Goal: Register for event/course

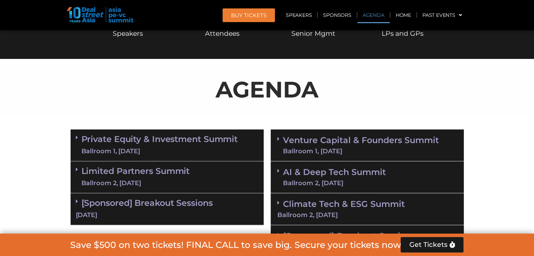
scroll to position [332, 0]
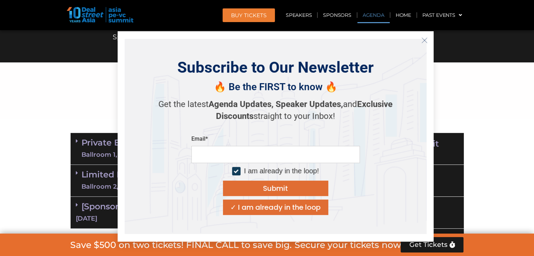
click at [319, 148] on div "Email* I am already in the loop! Submit ✓ I am already in the loop" at bounding box center [275, 175] width 168 height 80
click at [424, 37] on button "Close" at bounding box center [424, 40] width 11 height 11
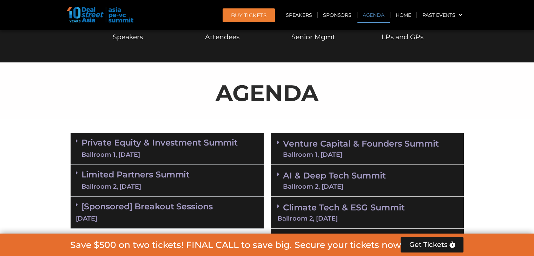
click at [327, 144] on link "Venture Capital & Founders​ Summit Ballroom 1, [DATE]" at bounding box center [361, 149] width 156 height 18
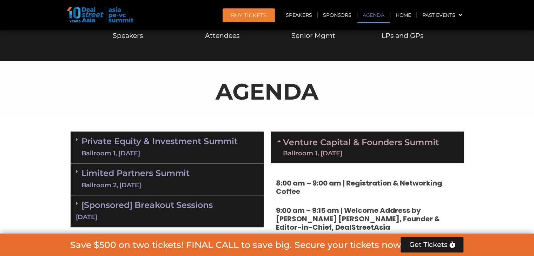
scroll to position [366, 0]
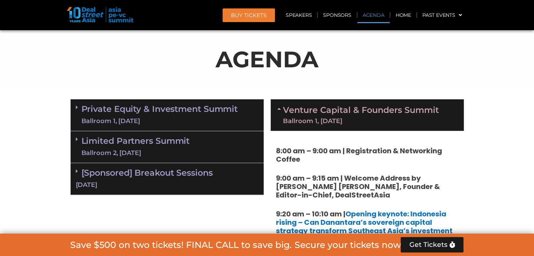
click at [79, 107] on span at bounding box center [79, 108] width 6 height 6
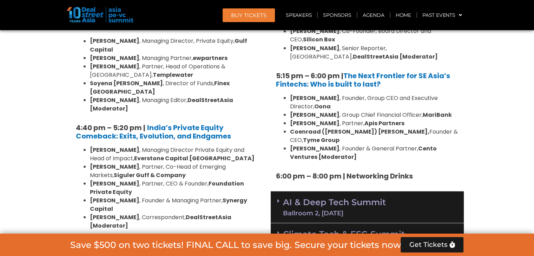
scroll to position [1299, 0]
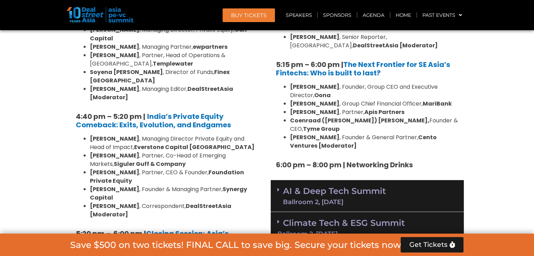
click at [278, 219] on icon at bounding box center [278, 222] width 2 height 6
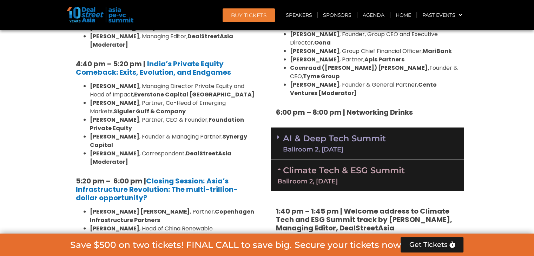
scroll to position [1381, 0]
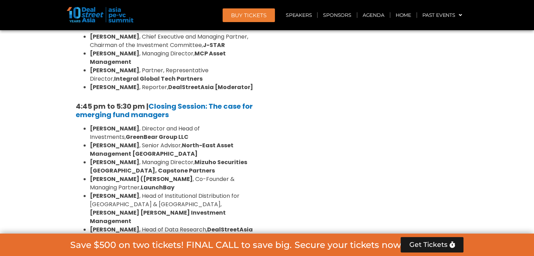
scroll to position [2215, 0]
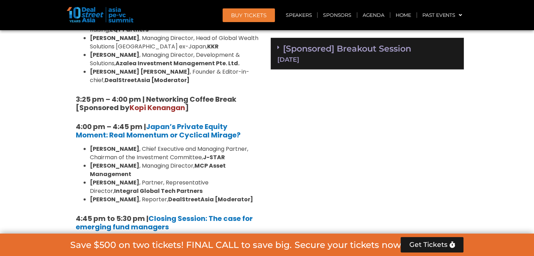
scroll to position [2107, 0]
